Goal: Task Accomplishment & Management: Manage account settings

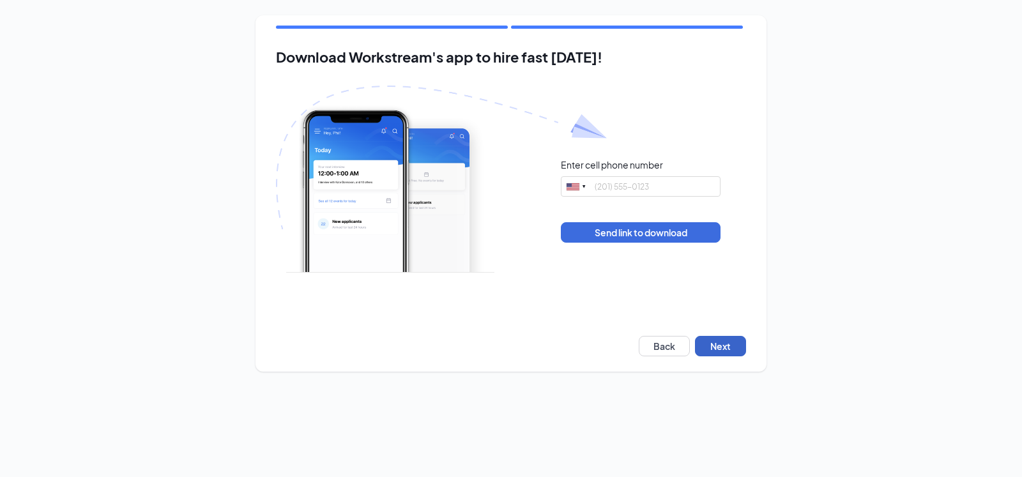
click at [722, 348] on button "Next" at bounding box center [720, 346] width 51 height 20
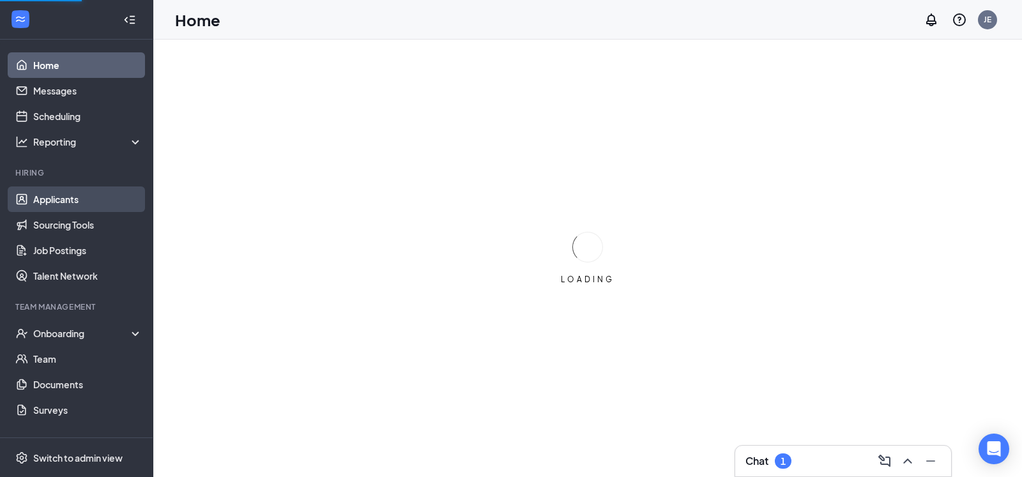
click at [77, 200] on link "Applicants" at bounding box center [87, 200] width 109 height 26
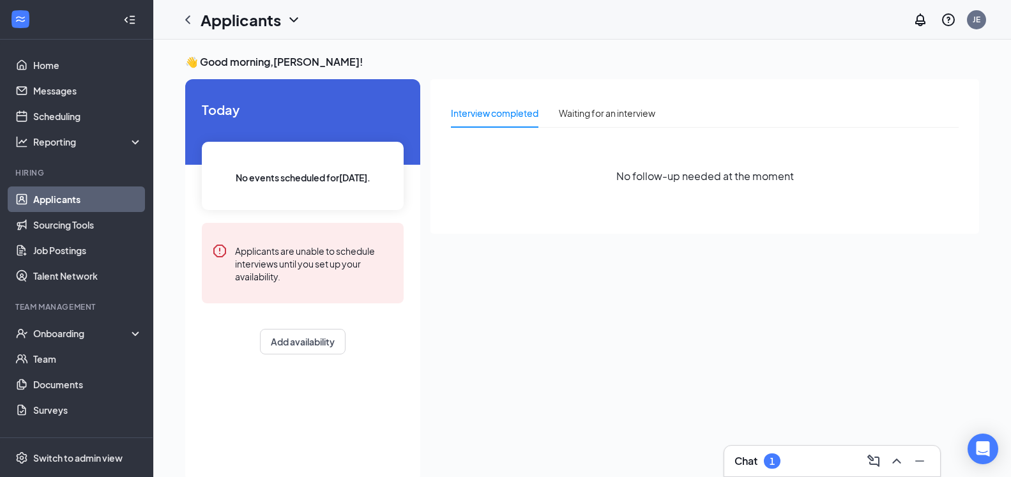
click at [79, 200] on link "Applicants" at bounding box center [87, 200] width 109 height 26
click at [294, 17] on icon "ChevronDown" at bounding box center [293, 19] width 15 height 15
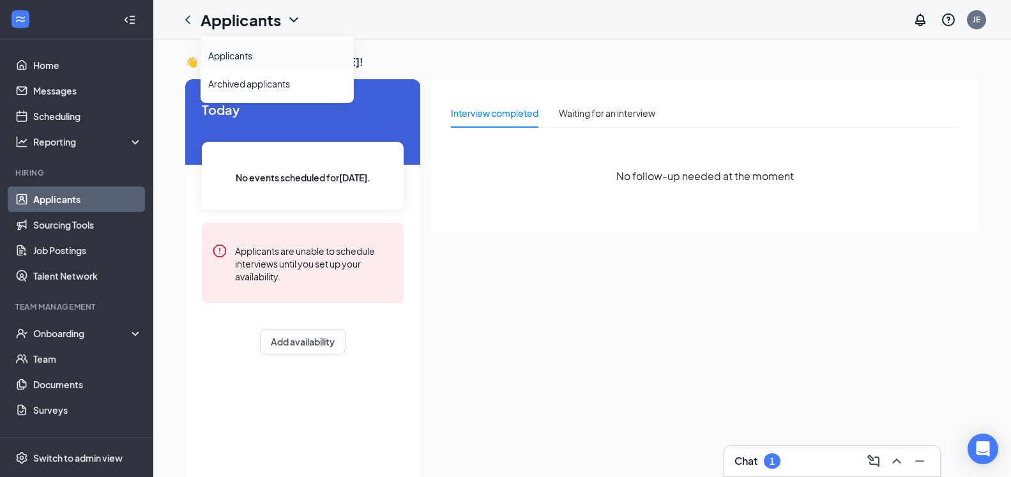
click at [240, 58] on link "Applicants" at bounding box center [277, 55] width 138 height 13
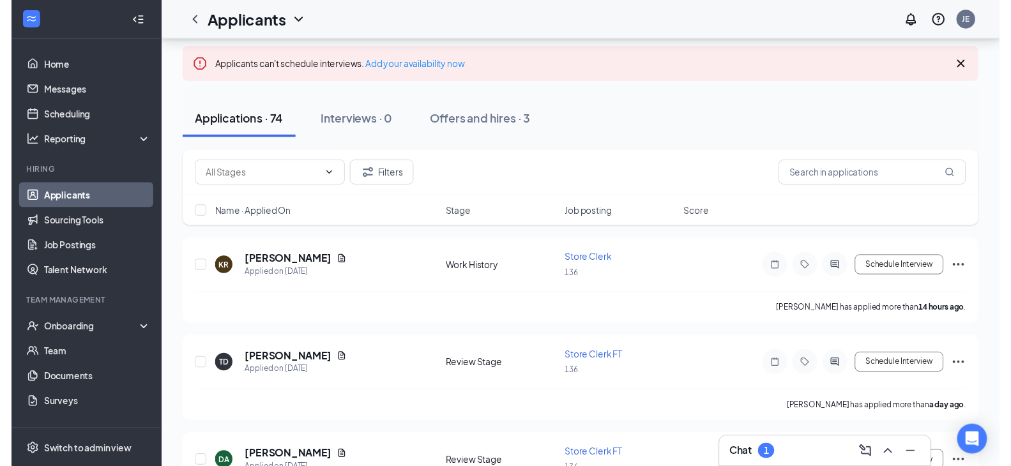
scroll to position [130, 0]
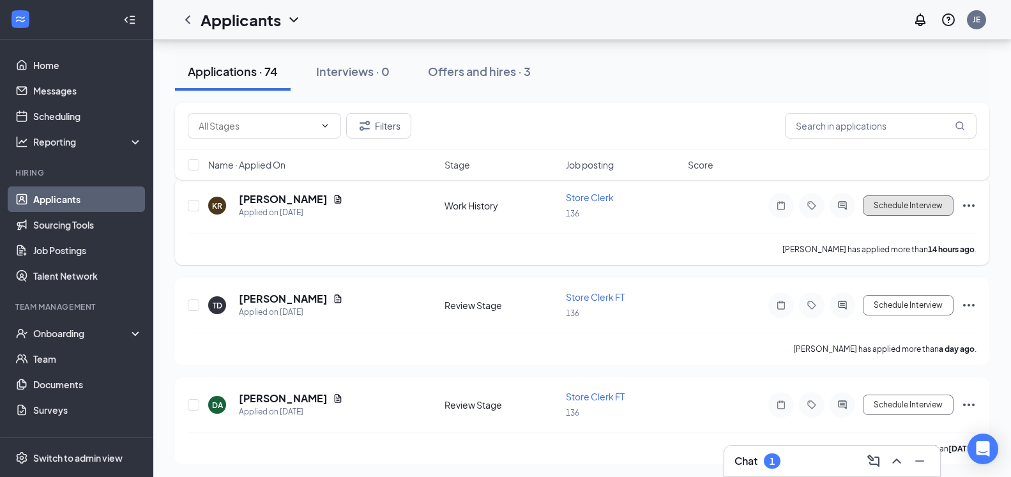
click at [904, 205] on button "Schedule Interview" at bounding box center [908, 205] width 91 height 20
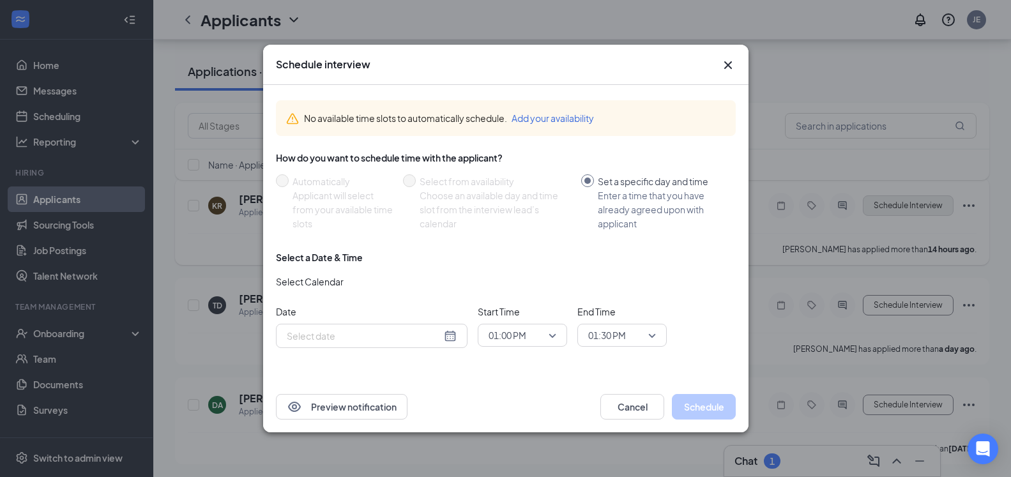
type input "[DATE]"
click at [729, 63] on icon "Cross" at bounding box center [728, 64] width 15 height 15
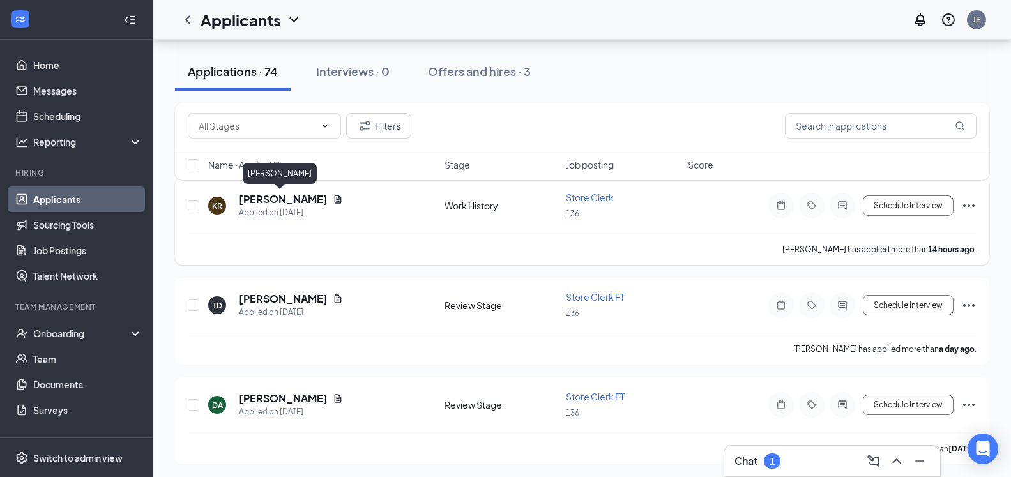
click at [261, 203] on h5 "[PERSON_NAME]" at bounding box center [283, 199] width 89 height 14
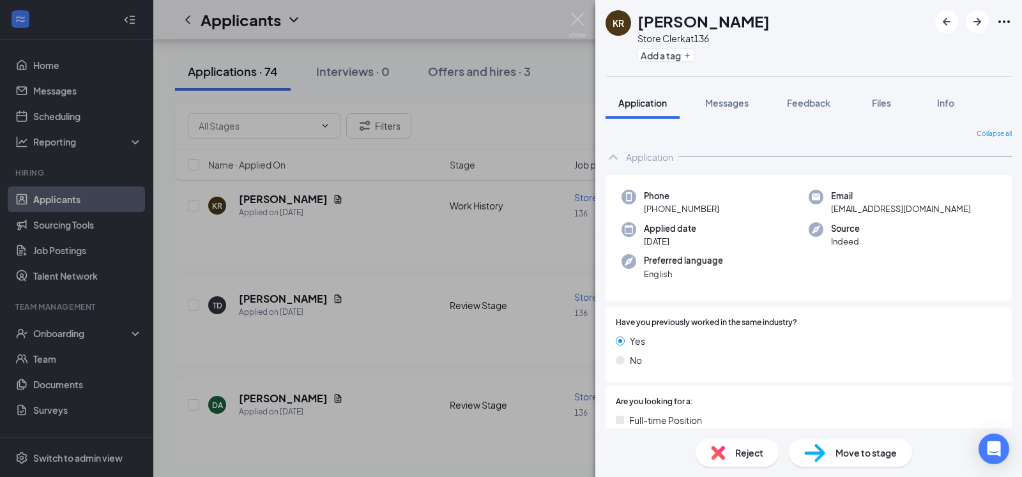
click at [568, 441] on div "KR [PERSON_NAME] Store Clerk at 136 Add a tag Application Messages Feedback Fil…" at bounding box center [511, 238] width 1022 height 477
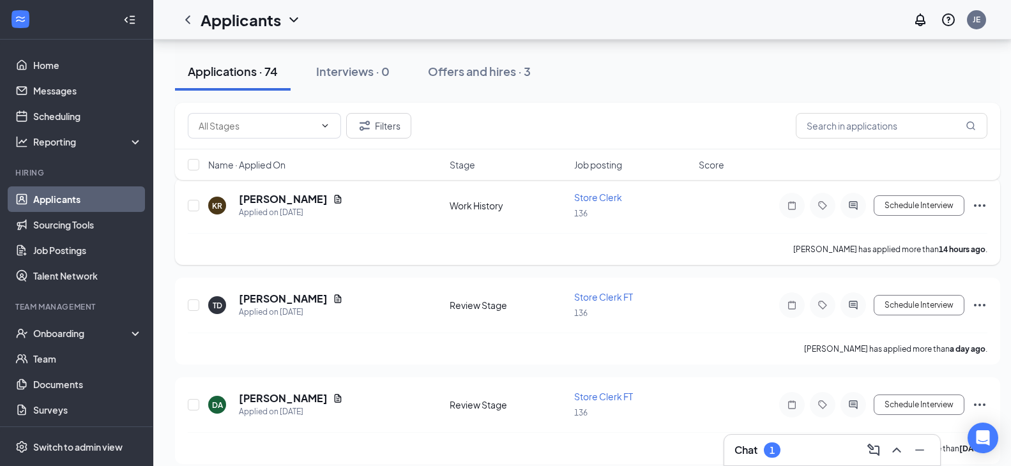
click at [981, 205] on icon "Ellipses" at bounding box center [979, 205] width 11 height 3
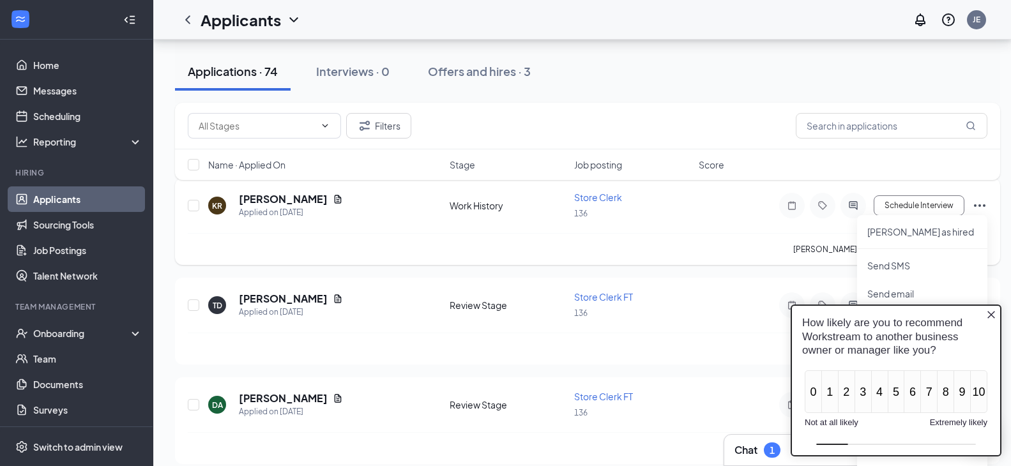
click at [980, 204] on icon "Ellipses" at bounding box center [979, 205] width 15 height 15
click at [742, 335] on div "[PERSON_NAME] has applied more than a day ago ." at bounding box center [588, 349] width 800 height 32
click at [991, 314] on icon "Close button" at bounding box center [991, 315] width 10 height 10
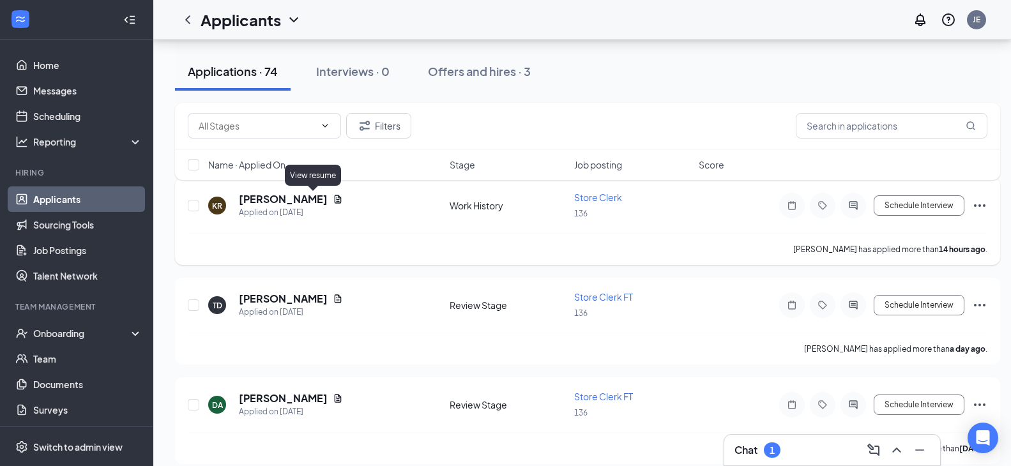
click at [333, 198] on icon "Document" at bounding box center [338, 199] width 10 height 10
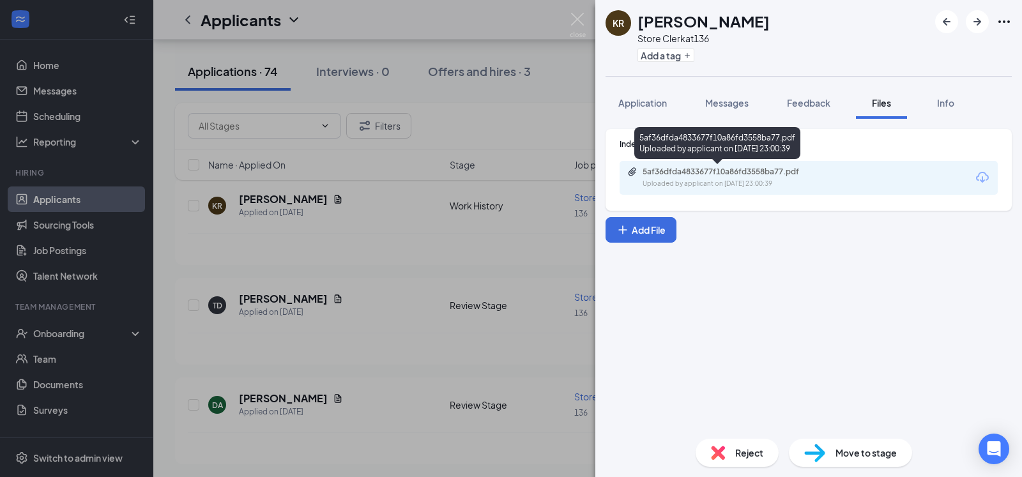
click at [756, 177] on div "5af36dfda4833677f10a86fd3558ba77.pdf Uploaded by applicant on [DATE] 23:00:39" at bounding box center [730, 178] width 207 height 22
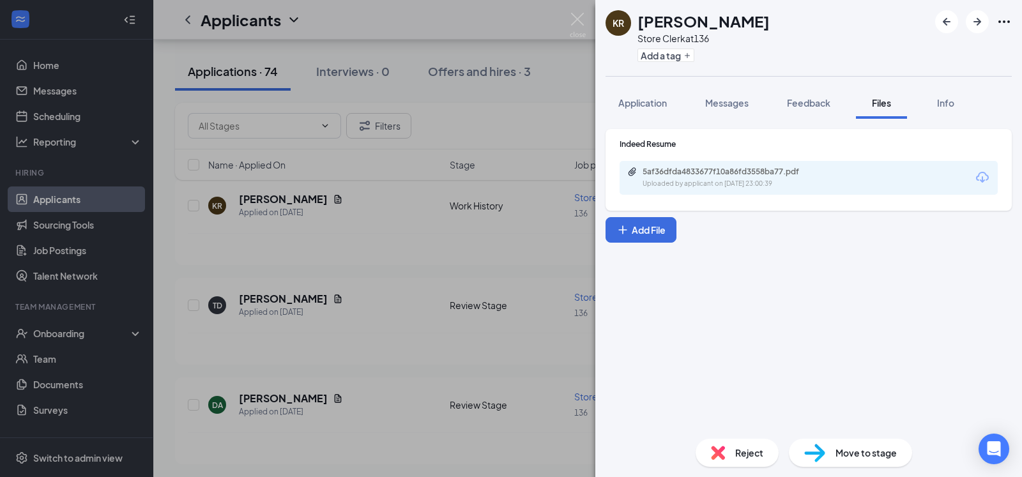
click at [531, 336] on div "KR [PERSON_NAME] Store Clerk at 136 Add a tag Application Messages Feedback Fil…" at bounding box center [511, 238] width 1022 height 477
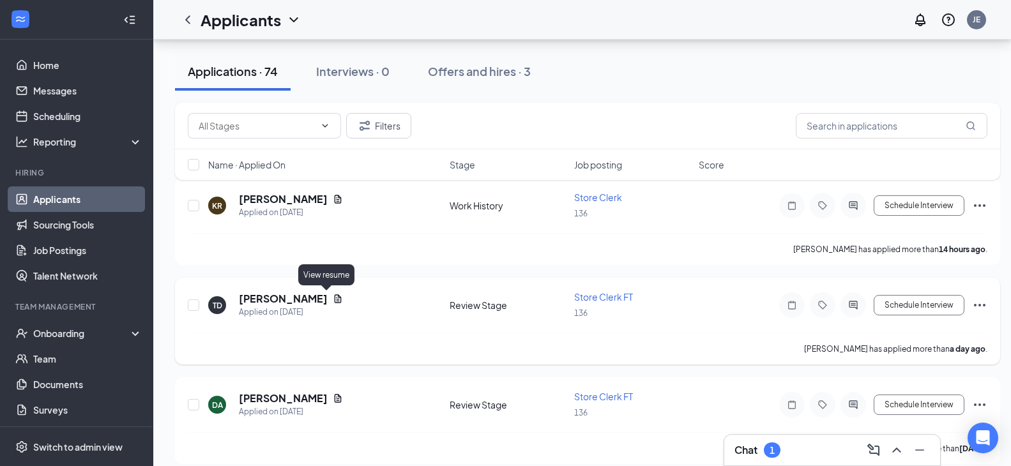
click at [335, 296] on icon "Document" at bounding box center [338, 298] width 7 height 8
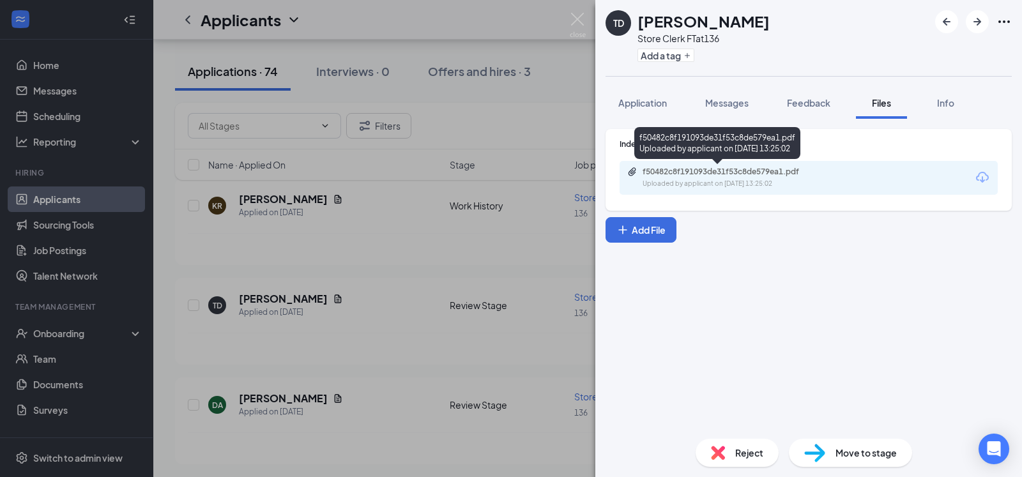
click at [737, 181] on div "Uploaded by applicant on [DATE] 13:25:02" at bounding box center [739, 184] width 192 height 10
click at [738, 180] on div "Uploaded by applicant on [DATE] 13:25:02" at bounding box center [739, 184] width 192 height 10
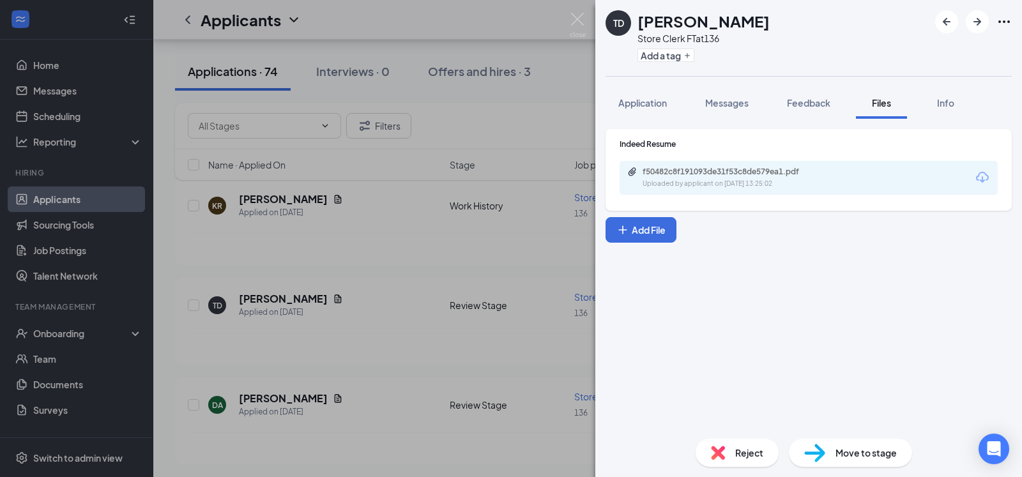
click at [522, 259] on div "TD [PERSON_NAME] Store Clerk FT at 136 Add a tag Application Messages Feedback …" at bounding box center [511, 238] width 1022 height 477
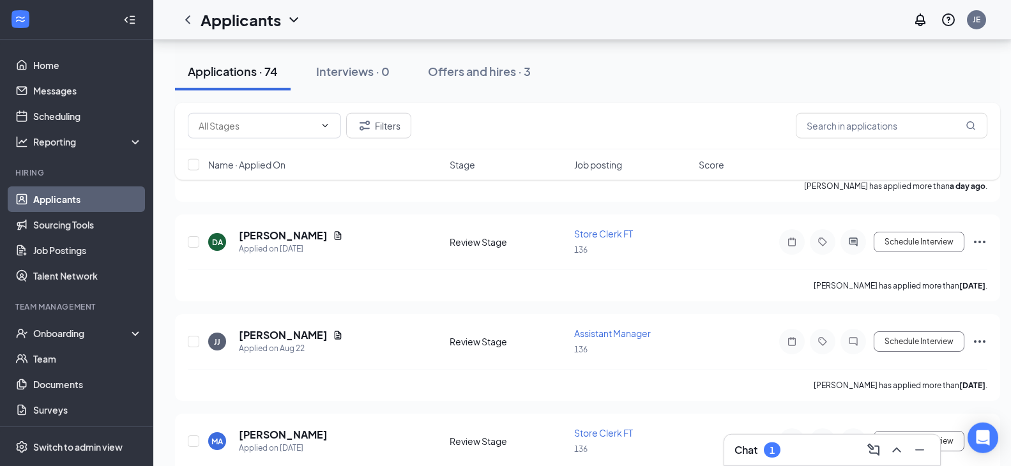
scroll to position [326, 0]
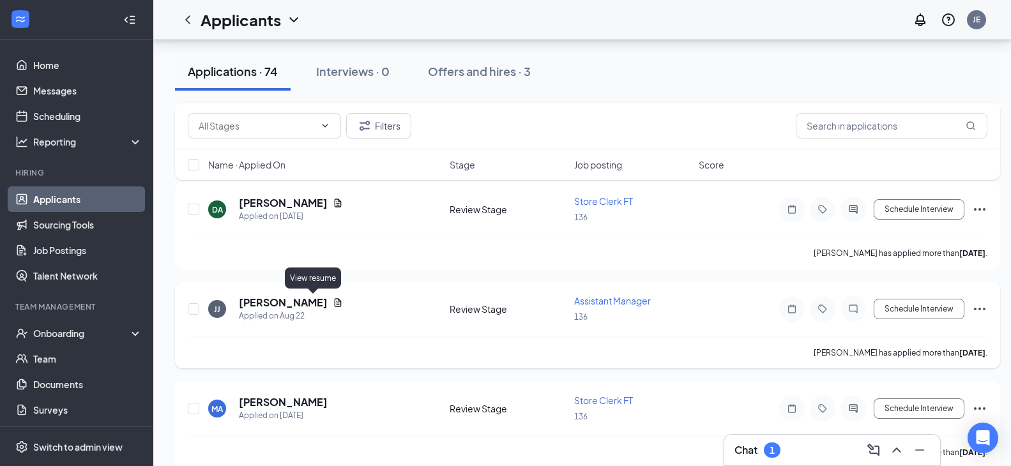
click at [335, 302] on icon "Document" at bounding box center [338, 302] width 7 height 8
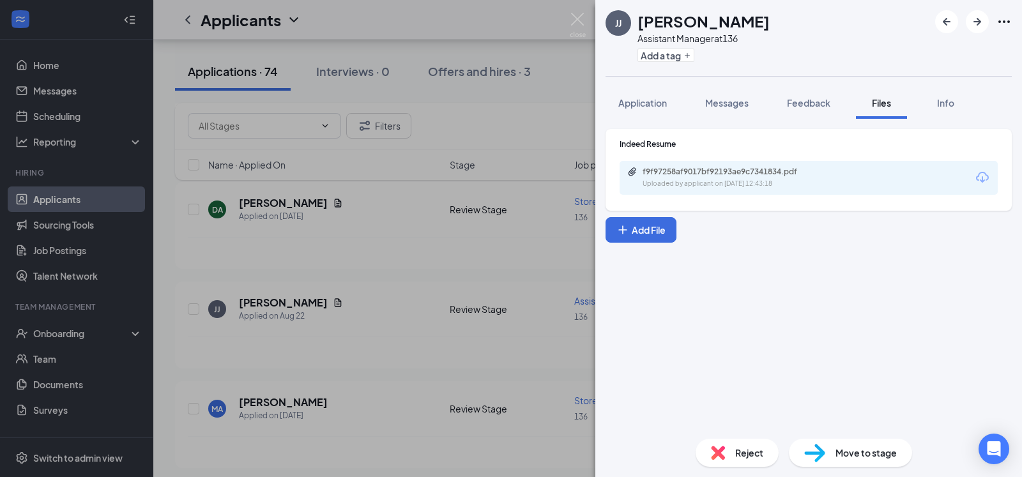
click at [381, 293] on div "[PERSON_NAME] [PERSON_NAME] Assistant Manager at 136 Add a tag Application Mess…" at bounding box center [511, 238] width 1022 height 477
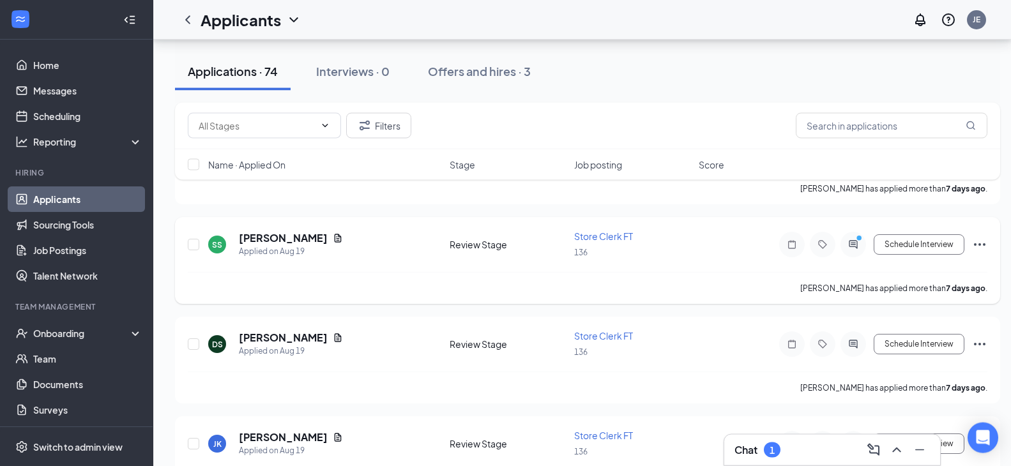
scroll to position [2215, 0]
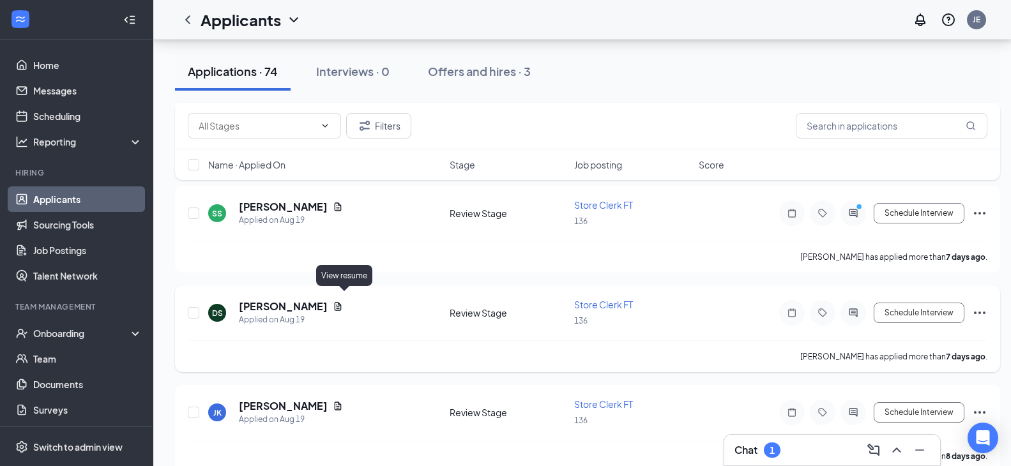
click at [343, 302] on icon "Document" at bounding box center [338, 307] width 10 height 10
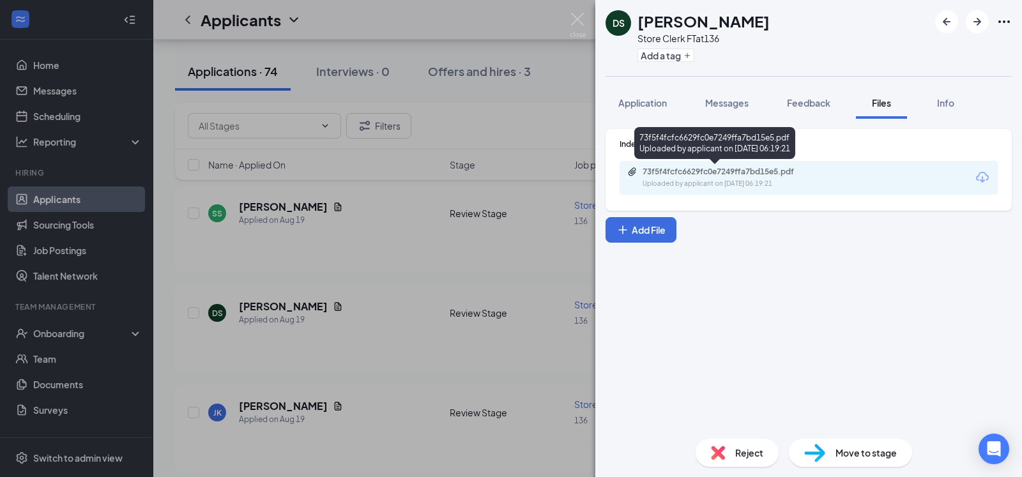
click at [723, 181] on div "Uploaded by applicant on [DATE] 06:19:21" at bounding box center [739, 184] width 192 height 10
click at [691, 185] on div "Uploaded by applicant on [DATE] 06:19:21" at bounding box center [739, 184] width 192 height 10
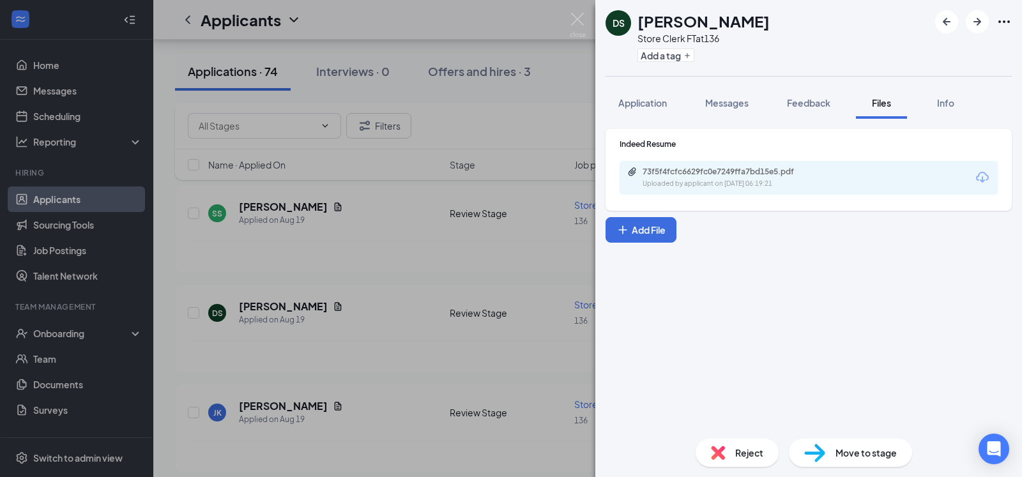
click at [534, 243] on div "DS [PERSON_NAME] Store Clerk FT at 136 Add a tag Application Messages Feedback …" at bounding box center [511, 238] width 1022 height 477
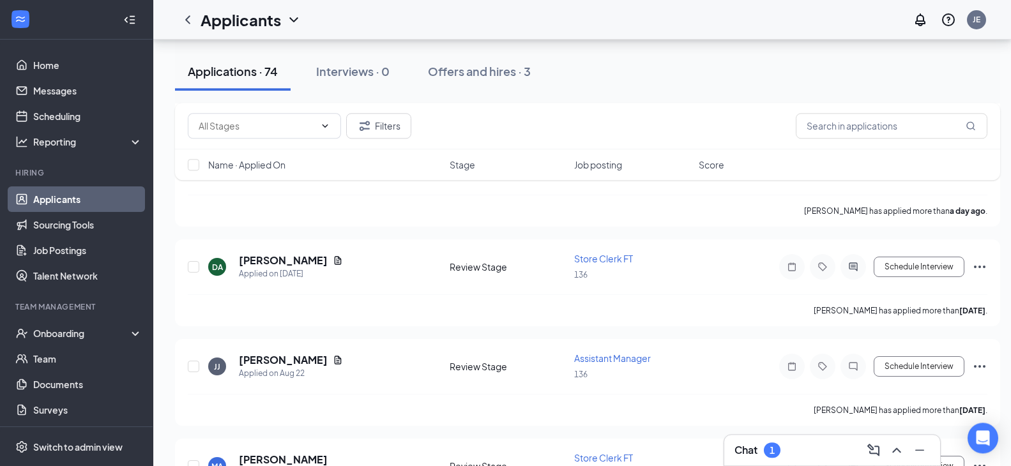
scroll to position [195, 0]
